Goal: Navigation & Orientation: Find specific page/section

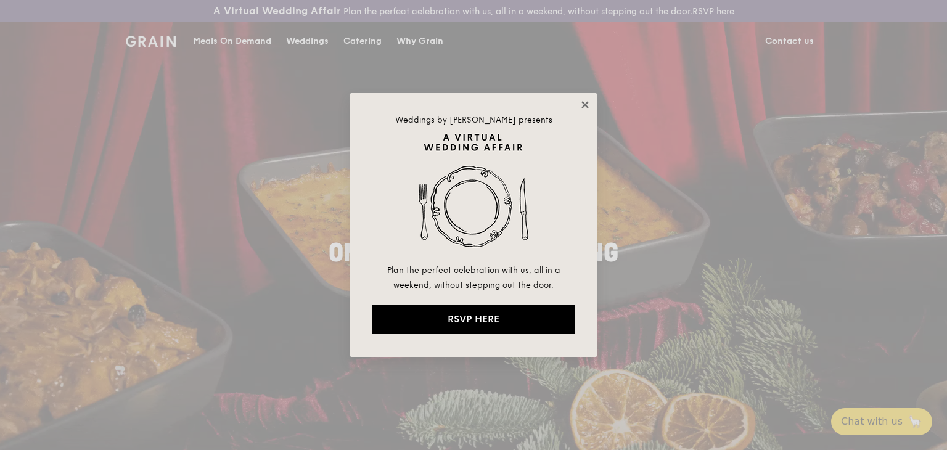
click at [585, 102] on icon at bounding box center [585, 104] width 11 height 11
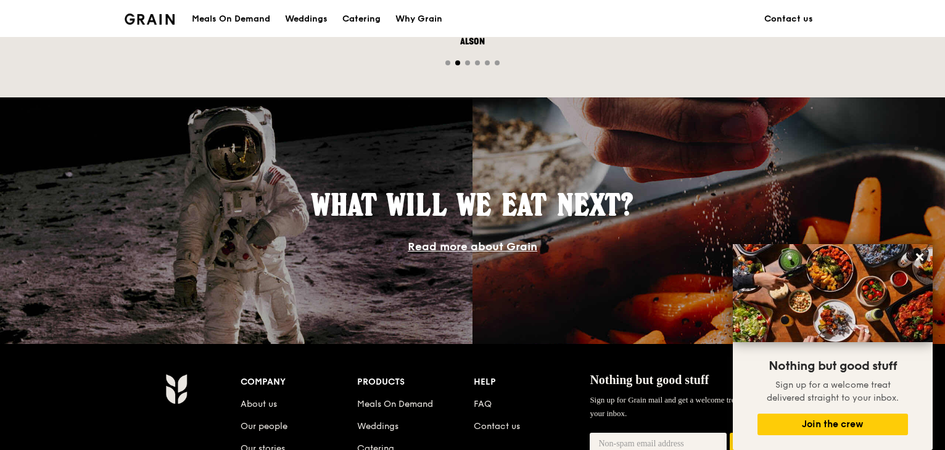
scroll to position [987, 0]
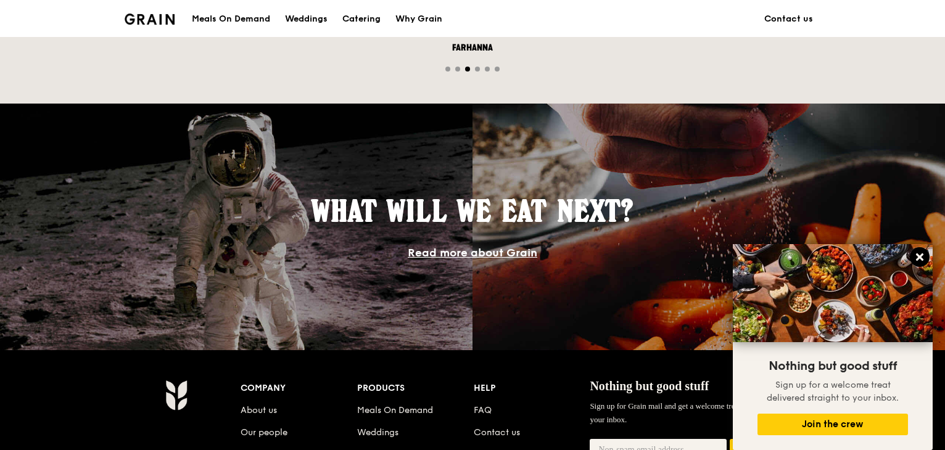
click at [918, 255] on icon at bounding box center [919, 256] width 7 height 7
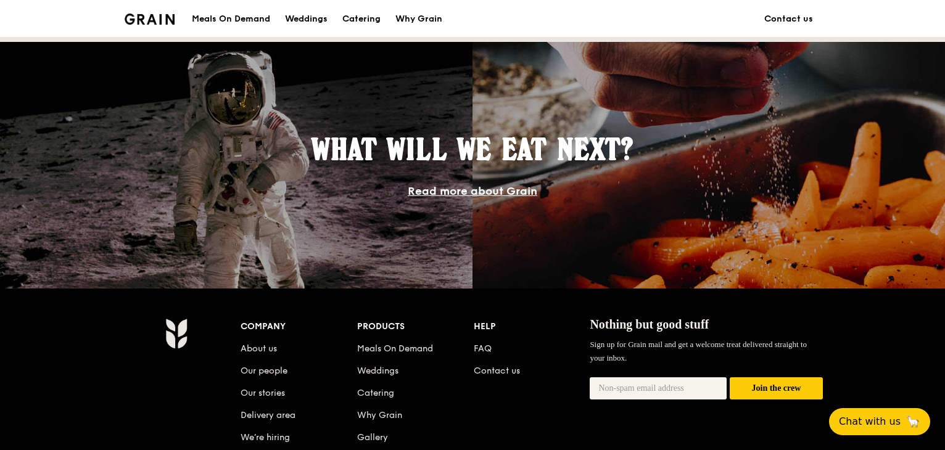
scroll to position [1251, 0]
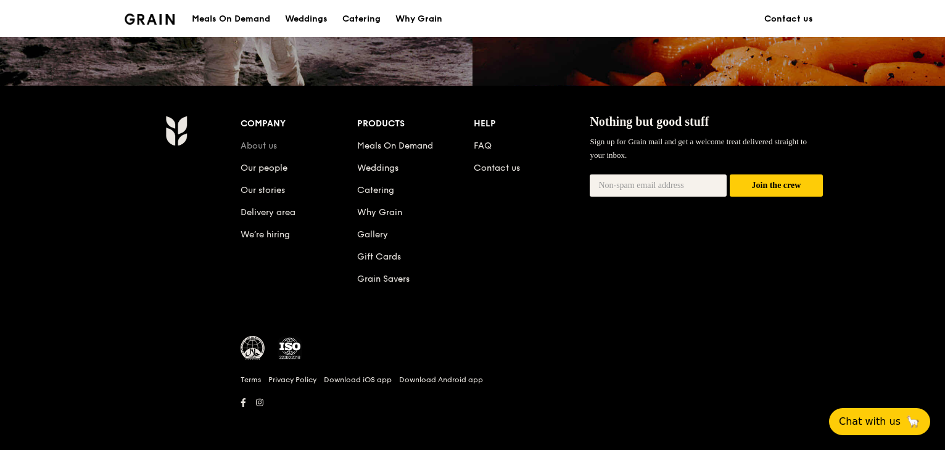
click at [261, 149] on link "About us" at bounding box center [259, 146] width 36 height 10
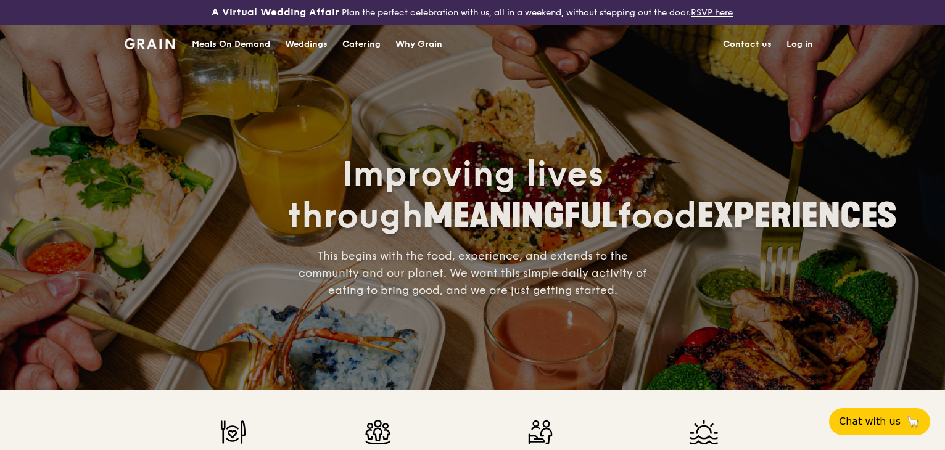
click at [419, 45] on div "Why Grain" at bounding box center [418, 44] width 47 height 37
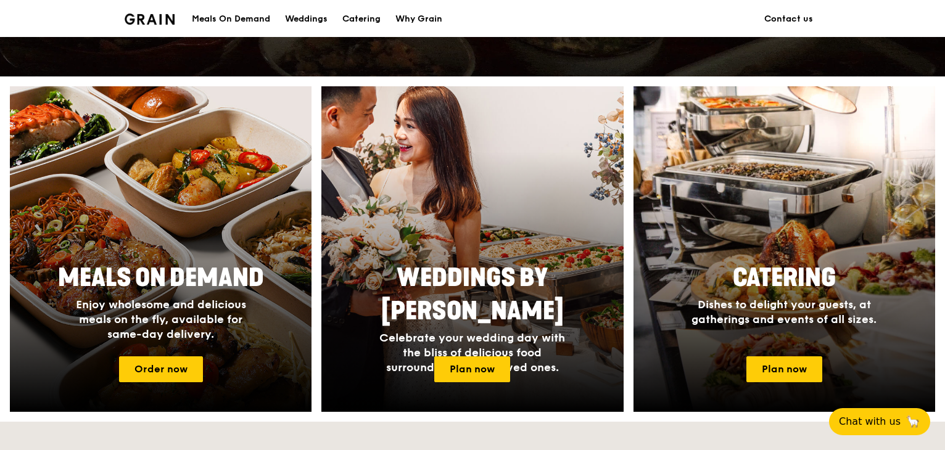
scroll to position [493, 0]
